Goal: Task Accomplishment & Management: Manage account settings

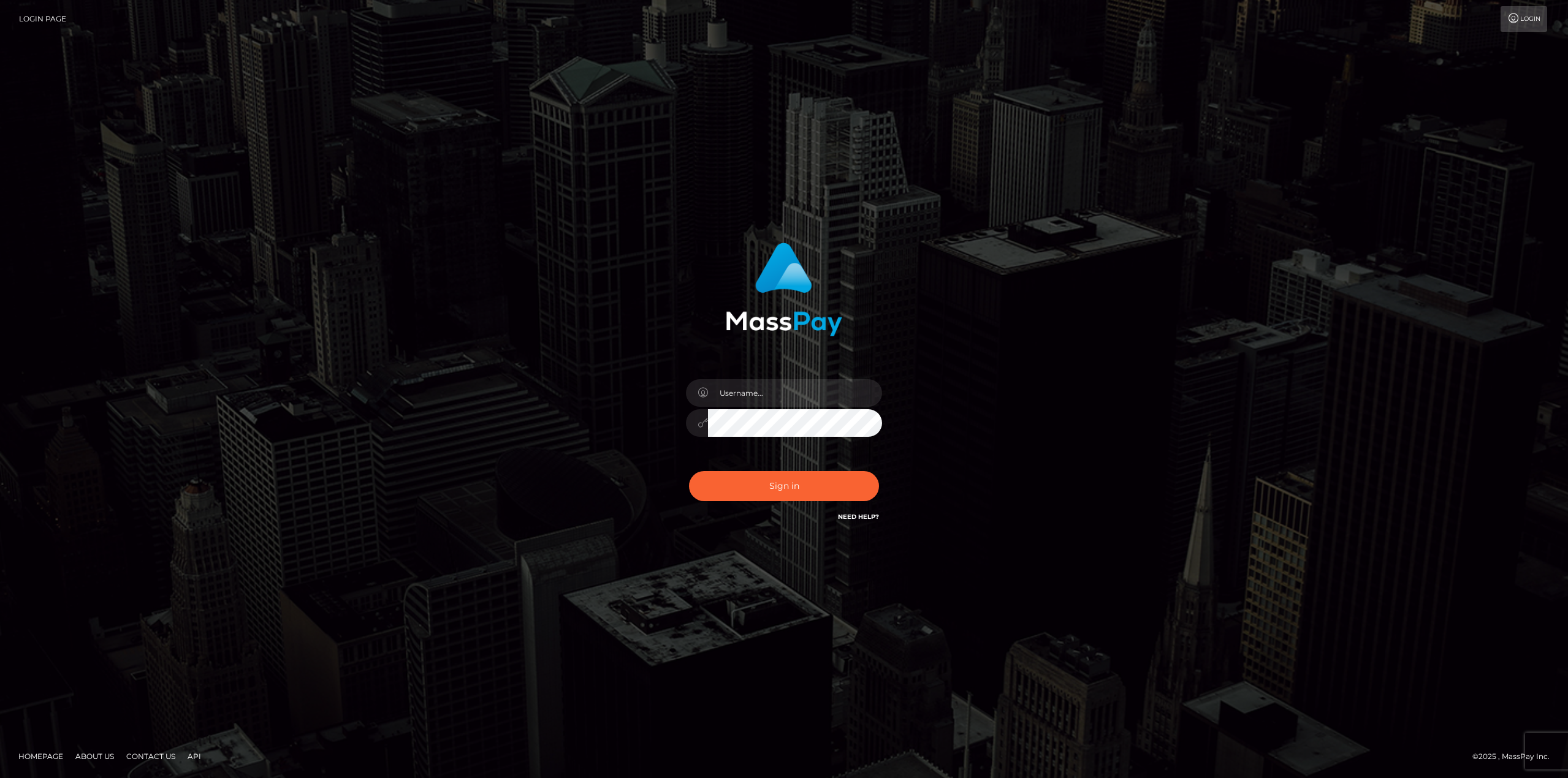
click at [0, 777] on nordpass-portal at bounding box center [0, 778] width 0 height 0
type input "[EMAIL_ADDRESS][DOMAIN_NAME]"
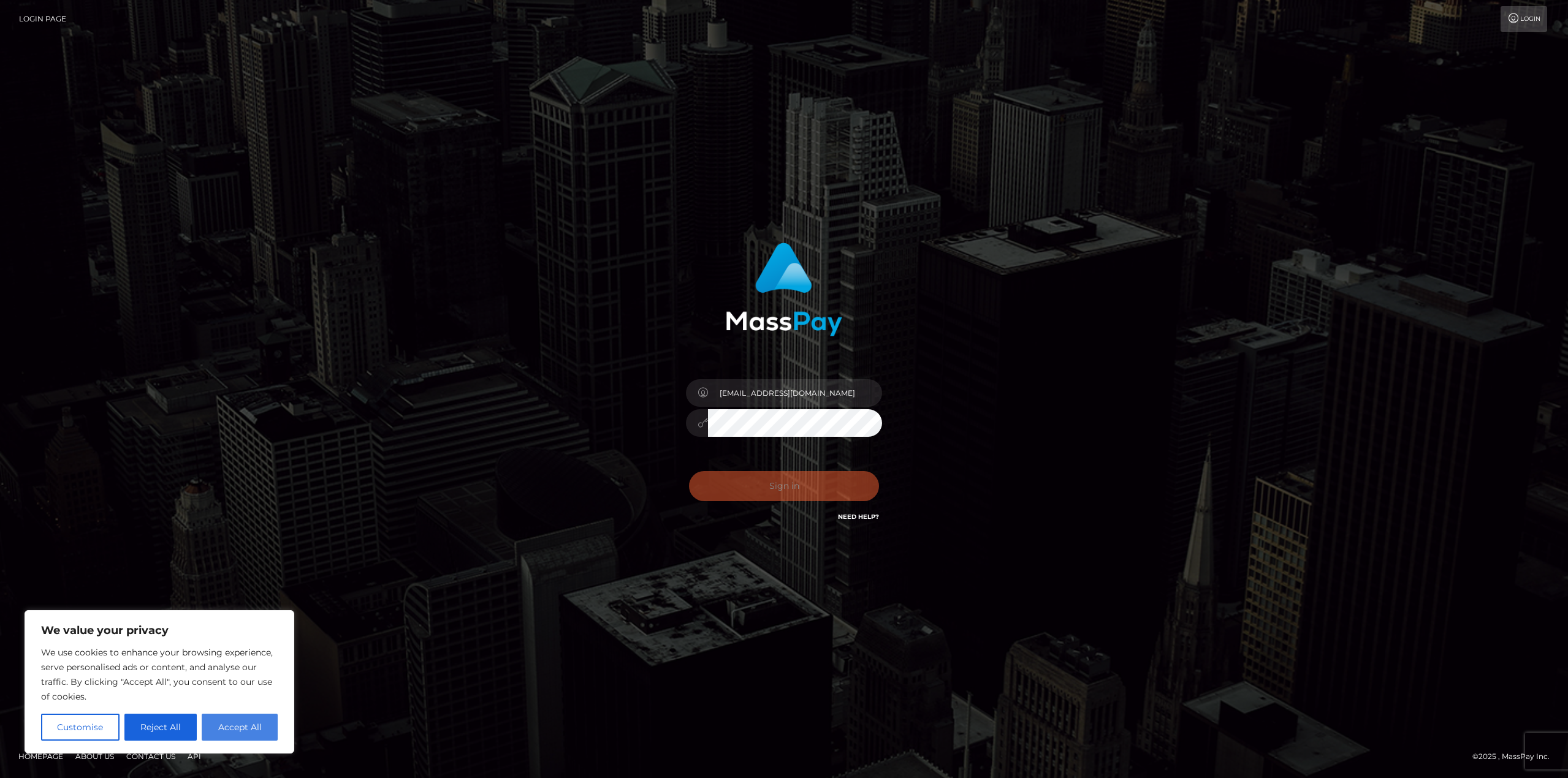
click at [223, 723] on button "Accept All" at bounding box center [240, 727] width 76 height 27
checkbox input "true"
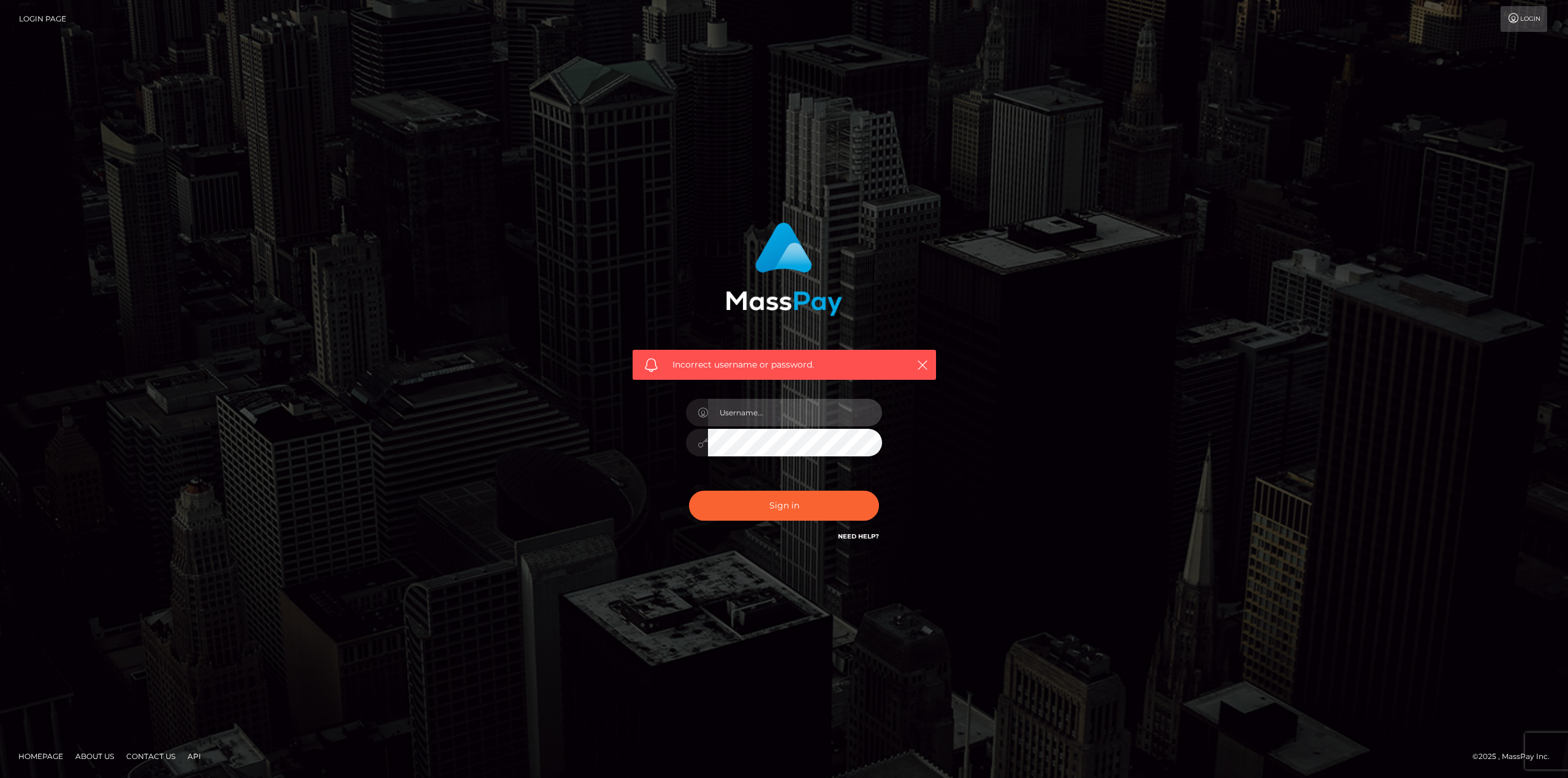
click at [786, 412] on input "text" at bounding box center [795, 413] width 174 height 28
click at [0, 777] on nordpass-autofill-portal at bounding box center [0, 778] width 0 height 0
type input "[EMAIL_ADDRESS][DOMAIN_NAME]"
click at [738, 509] on button "Sign in" at bounding box center [784, 506] width 190 height 30
click at [758, 416] on input "text" at bounding box center [795, 413] width 174 height 28
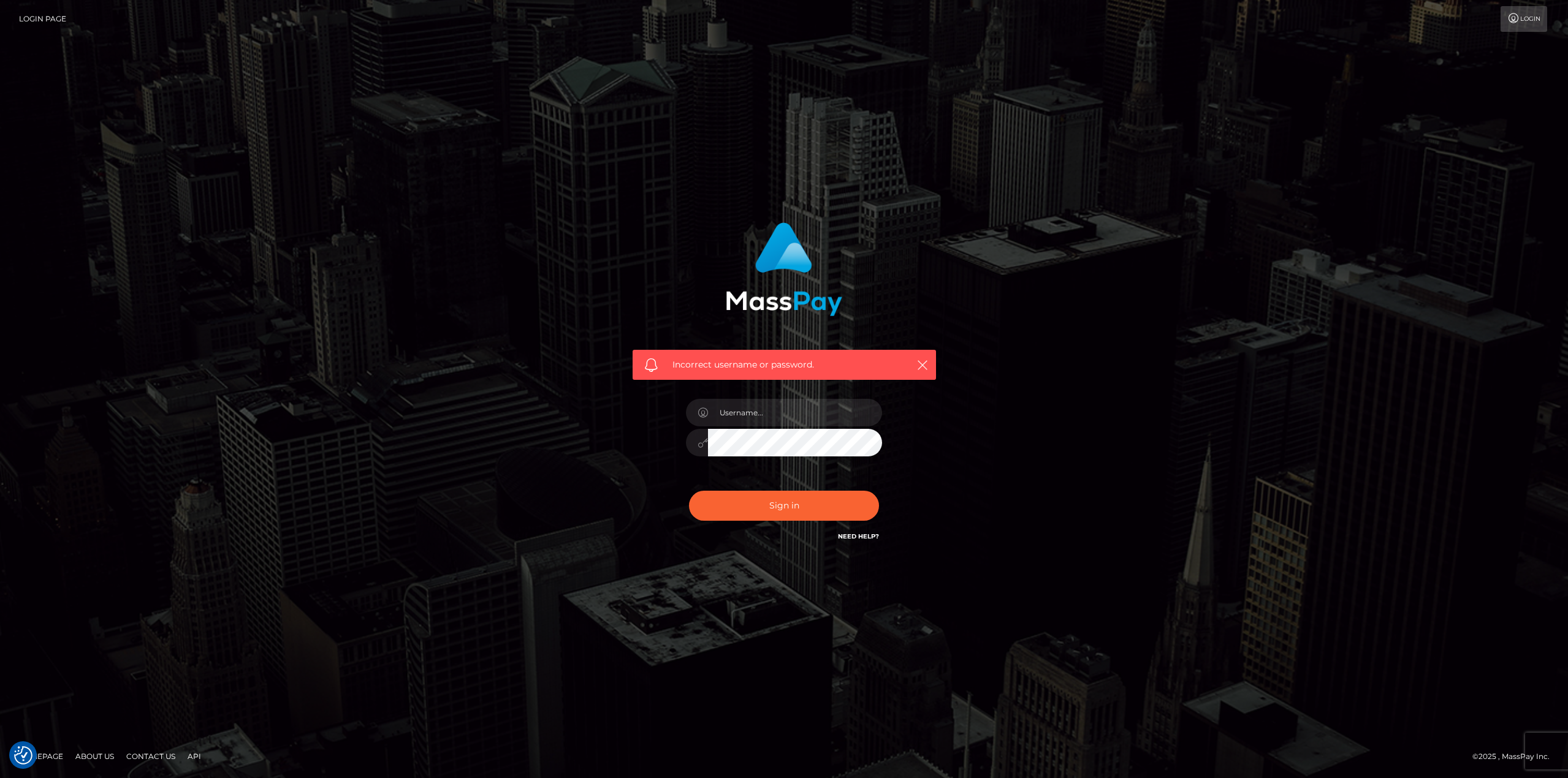
click at [0, 777] on nordpass-autofill-portal at bounding box center [0, 778] width 0 height 0
click at [775, 414] on input "support@masspay.io" at bounding box center [795, 413] width 174 height 28
click at [775, 414] on input "support@masspay.io" at bounding box center [795, 413] width 174 height 28
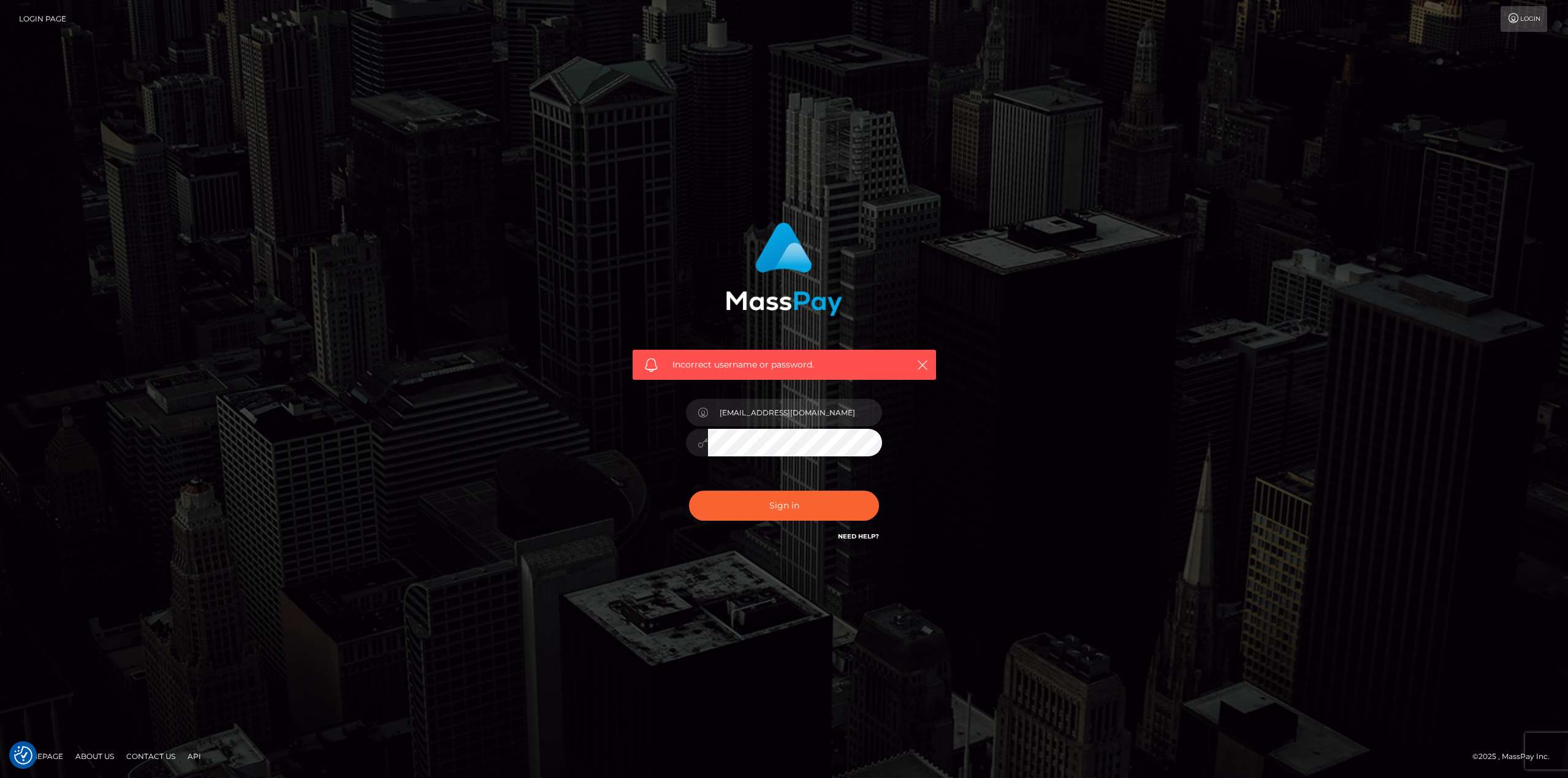
click at [645, 487] on div "Incorrect username or password. support@masspay.io" at bounding box center [784, 383] width 322 height 340
click at [776, 410] on input "support@masspay.io" at bounding box center [795, 413] width 174 height 28
type input "[EMAIL_ADDRESS][DOMAIN_NAME]"
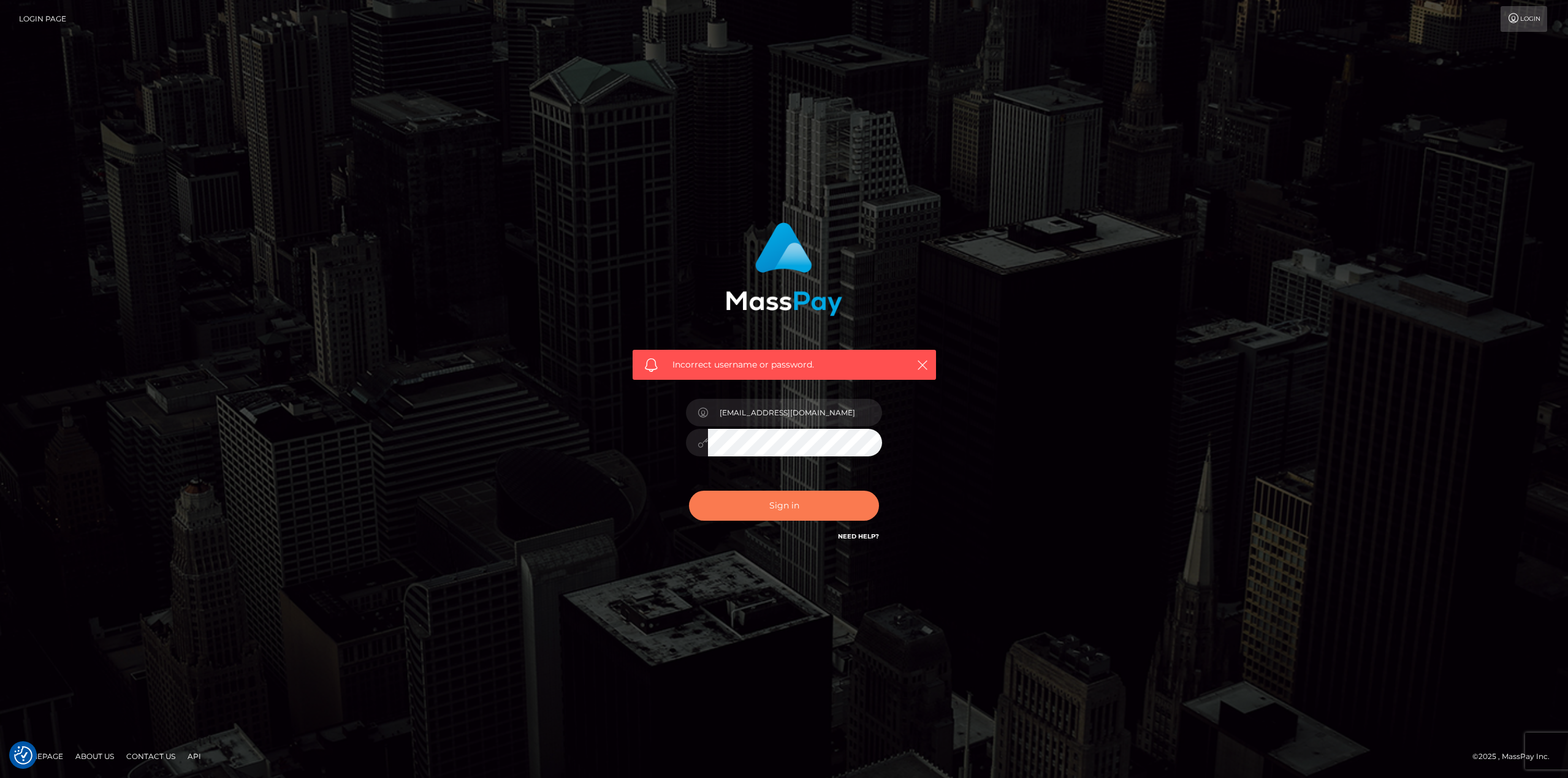
click at [784, 508] on button "Sign in" at bounding box center [784, 506] width 190 height 30
click at [857, 541] on link "Need Help?" at bounding box center [859, 537] width 41 height 8
click at [1298, 458] on div "Incorrect username or password." at bounding box center [784, 389] width 1568 height 536
click at [44, 25] on link "Login Page" at bounding box center [43, 18] width 47 height 26
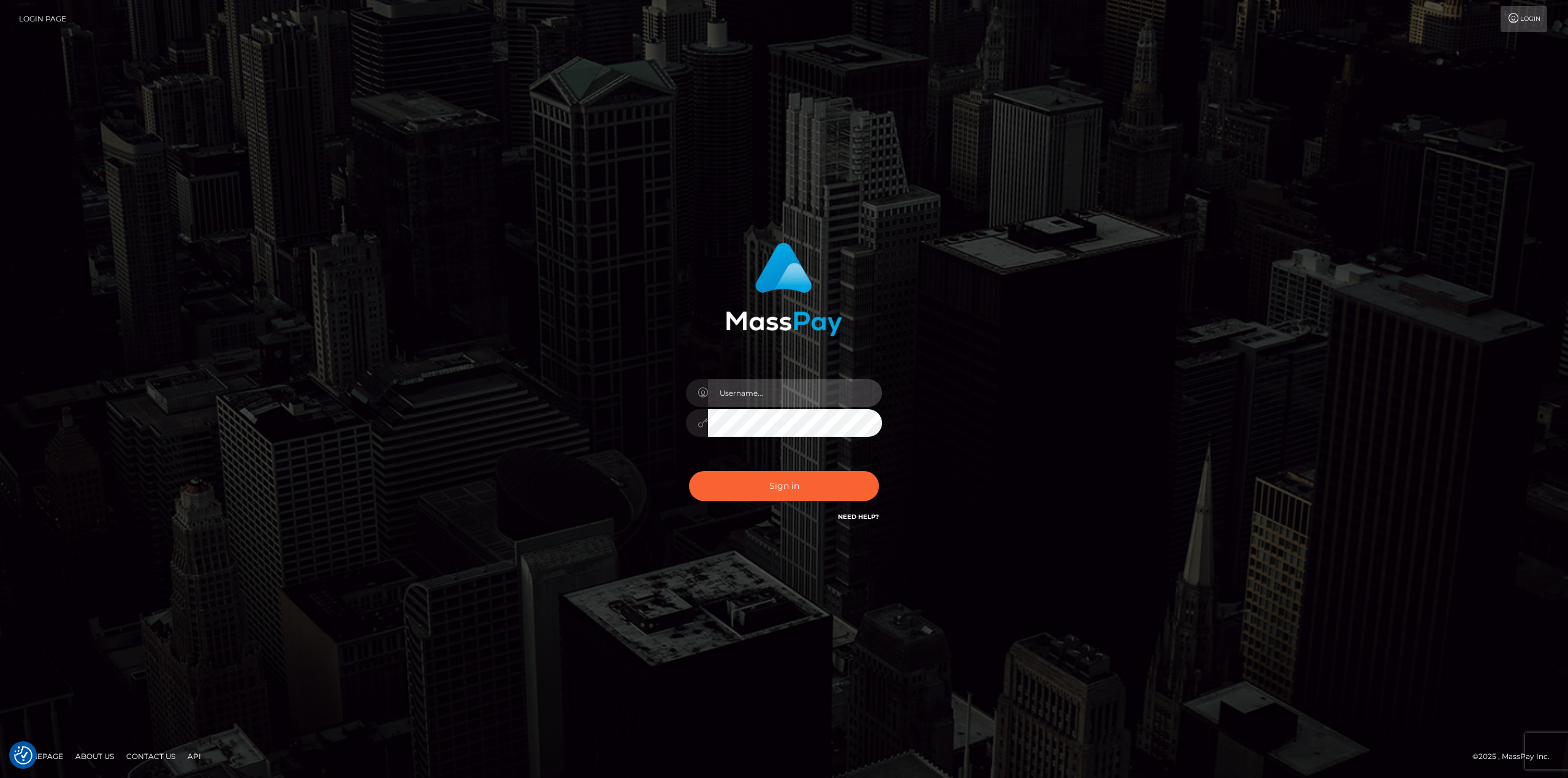
click at [771, 394] on input "text" at bounding box center [795, 393] width 174 height 28
click at [0, 777] on nordpass-autofill-portal at bounding box center [0, 778] width 0 height 0
type input "[EMAIL_ADDRESS][DOMAIN_NAME]"
click at [1069, 486] on div "[EMAIL_ADDRESS][DOMAIN_NAME]" at bounding box center [784, 389] width 699 height 312
click at [792, 484] on button "Sign in" at bounding box center [784, 486] width 190 height 30
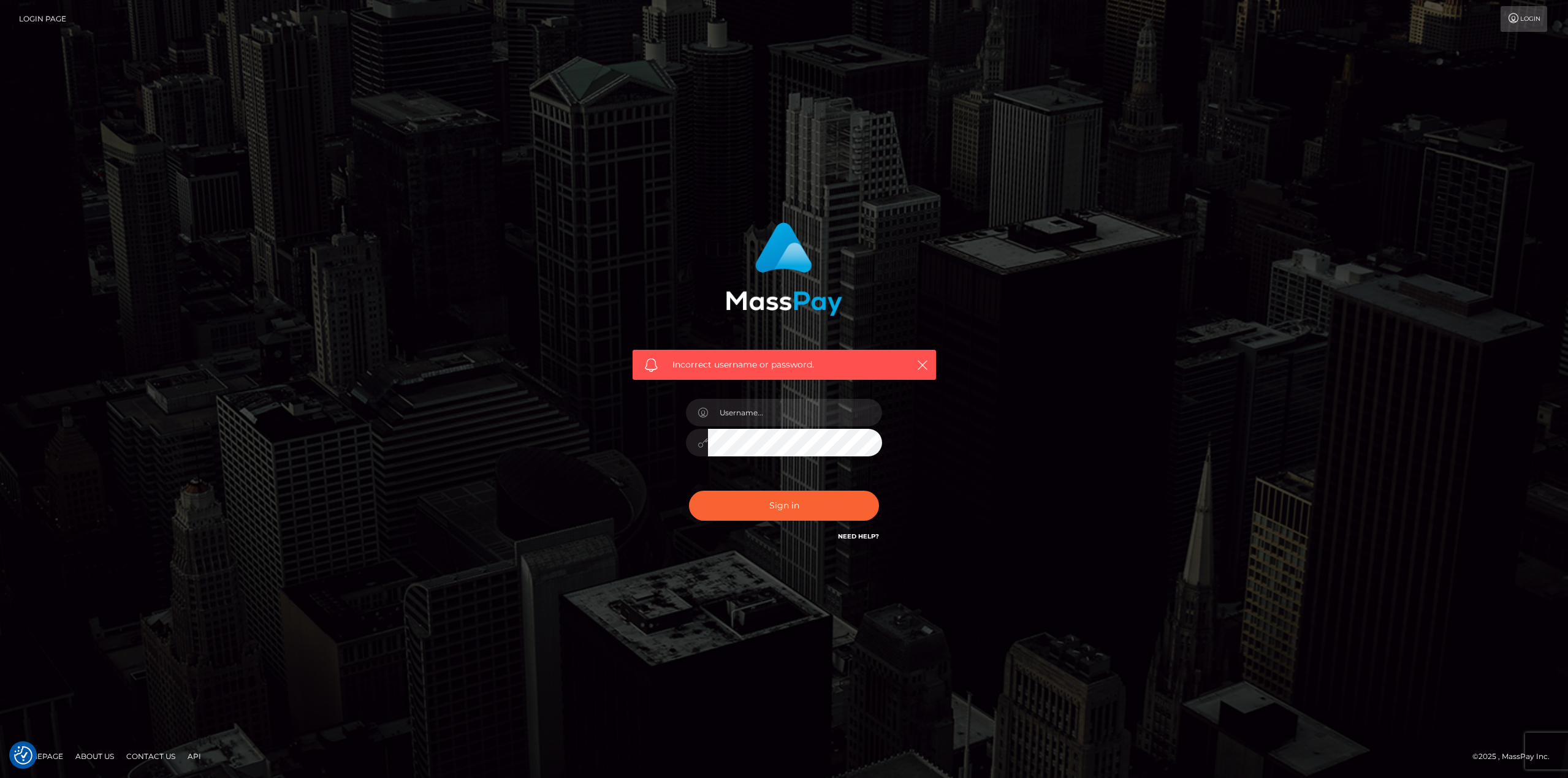
click at [872, 533] on h6 "Need Help?" at bounding box center [859, 536] width 41 height 11
click at [866, 537] on link "Need Help?" at bounding box center [859, 537] width 41 height 8
click at [873, 535] on link "Need Help?" at bounding box center [859, 537] width 41 height 8
click at [855, 536] on link "Need Help?" at bounding box center [859, 537] width 41 height 8
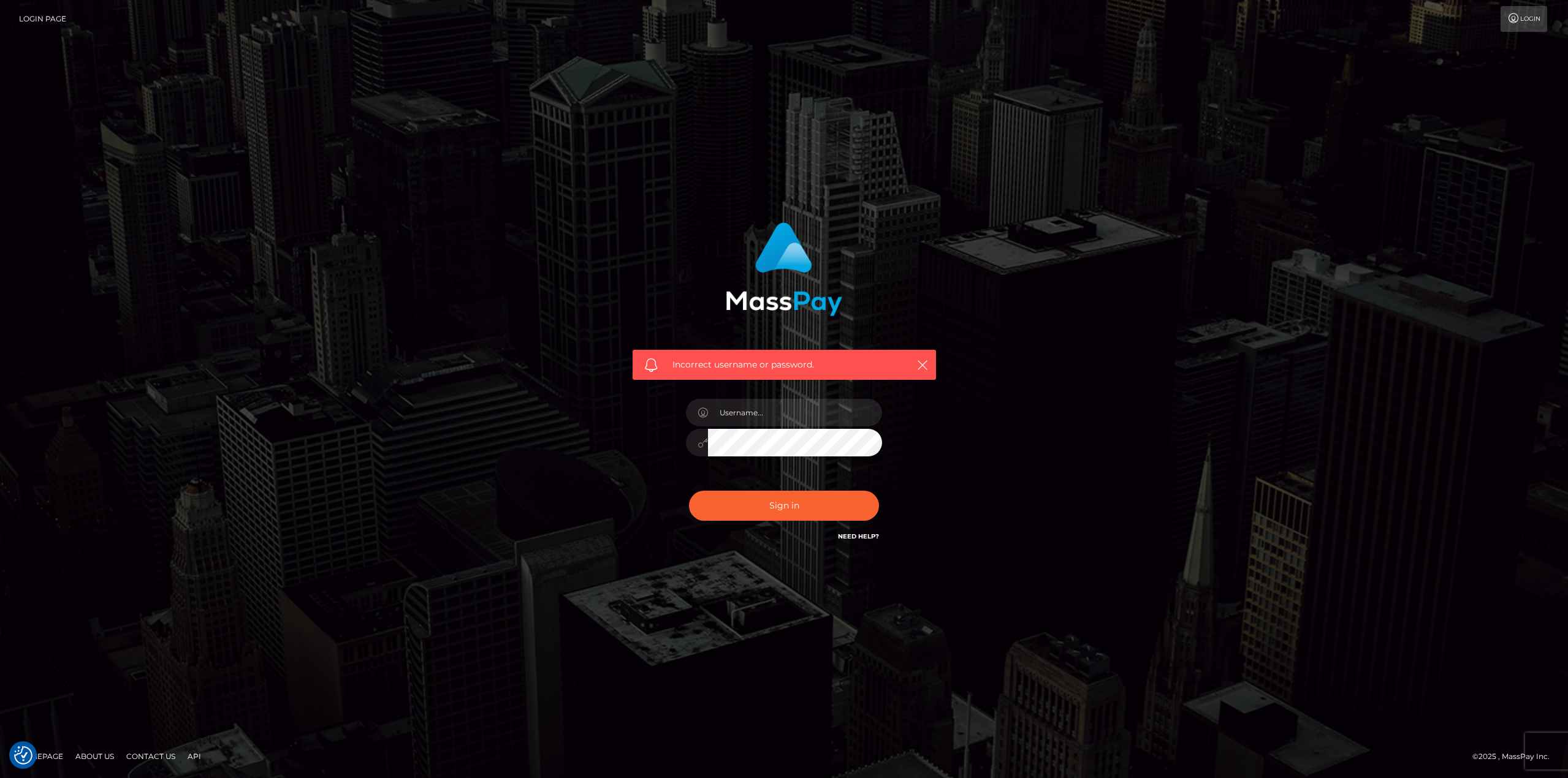
click at [1111, 251] on div "Incorrect username or password." at bounding box center [784, 389] width 699 height 353
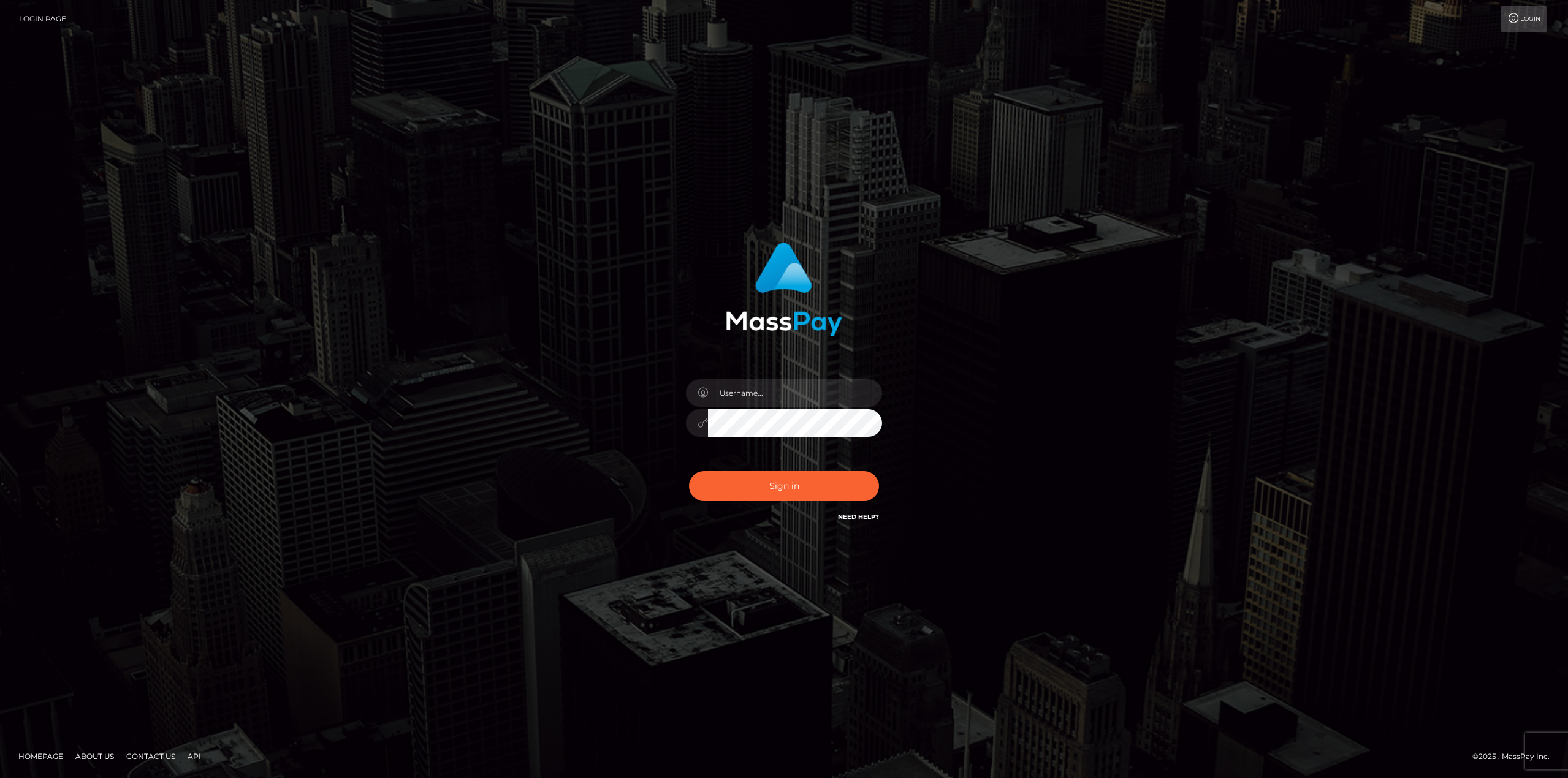
click at [866, 523] on div "Need Help?" at bounding box center [859, 518] width 41 height 15
click at [866, 522] on div "Need Help?" at bounding box center [859, 518] width 41 height 15
click at [867, 519] on link "Need Help?" at bounding box center [859, 517] width 41 height 8
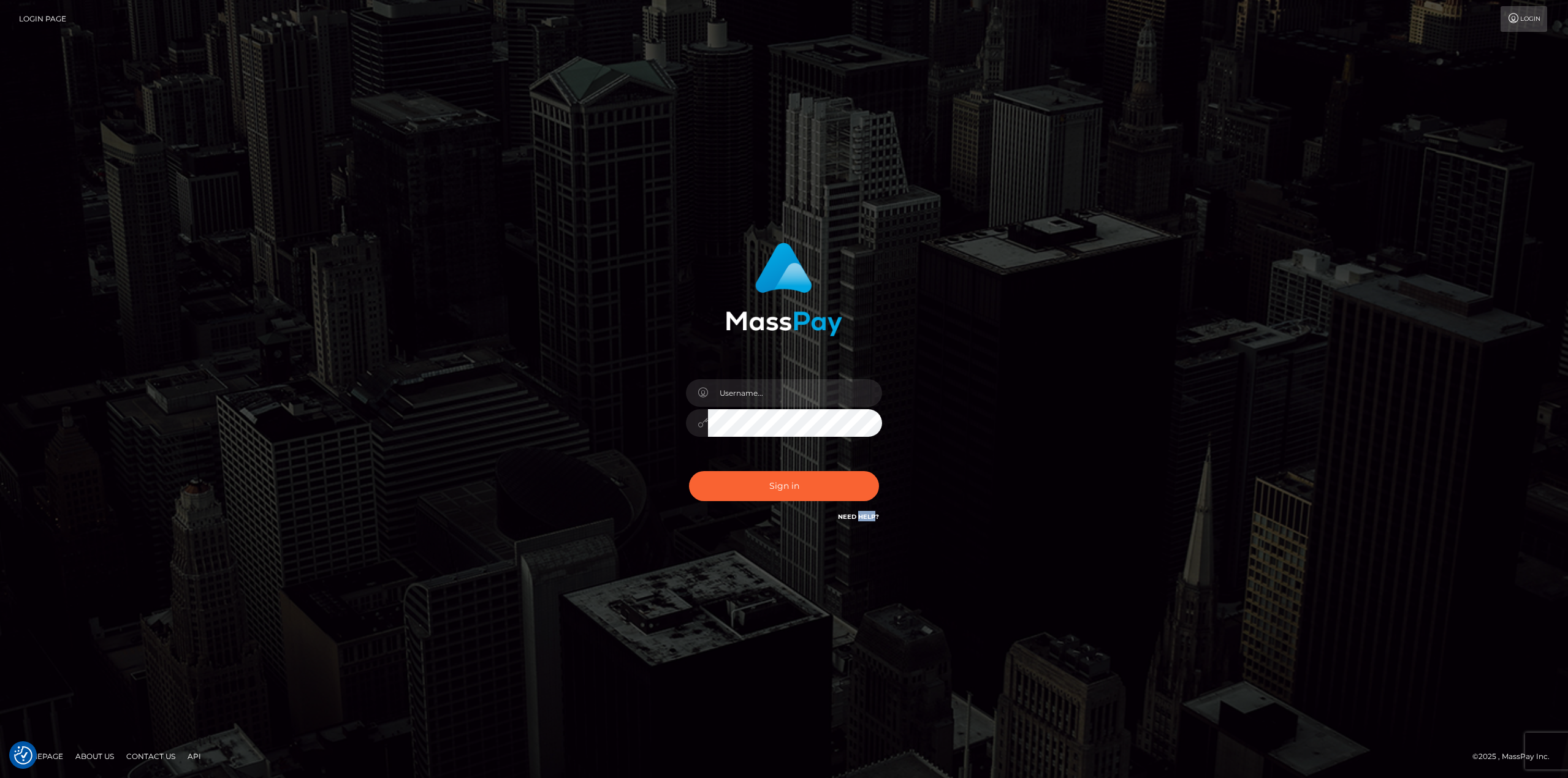
click at [867, 519] on link "Need Help?" at bounding box center [859, 517] width 41 height 8
click at [148, 759] on link "Contact Us" at bounding box center [150, 756] width 59 height 19
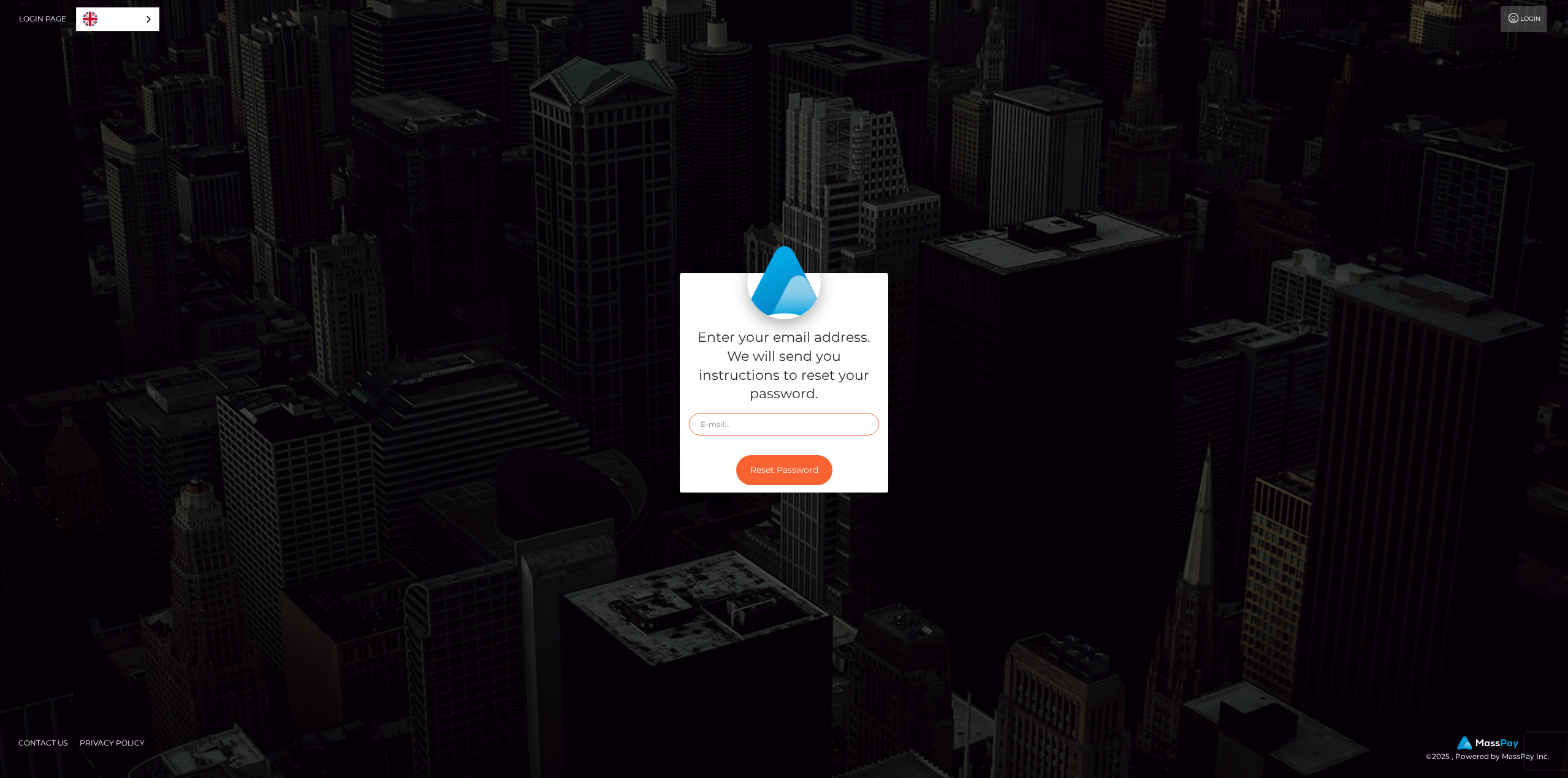
click at [788, 424] on input "text" at bounding box center [784, 424] width 190 height 22
type input "[EMAIL_ADDRESS][DOMAIN_NAME]"
click at [796, 471] on button "Reset Password" at bounding box center [784, 470] width 96 height 30
